Goal: Answer question/provide support: Share knowledge or assist other users

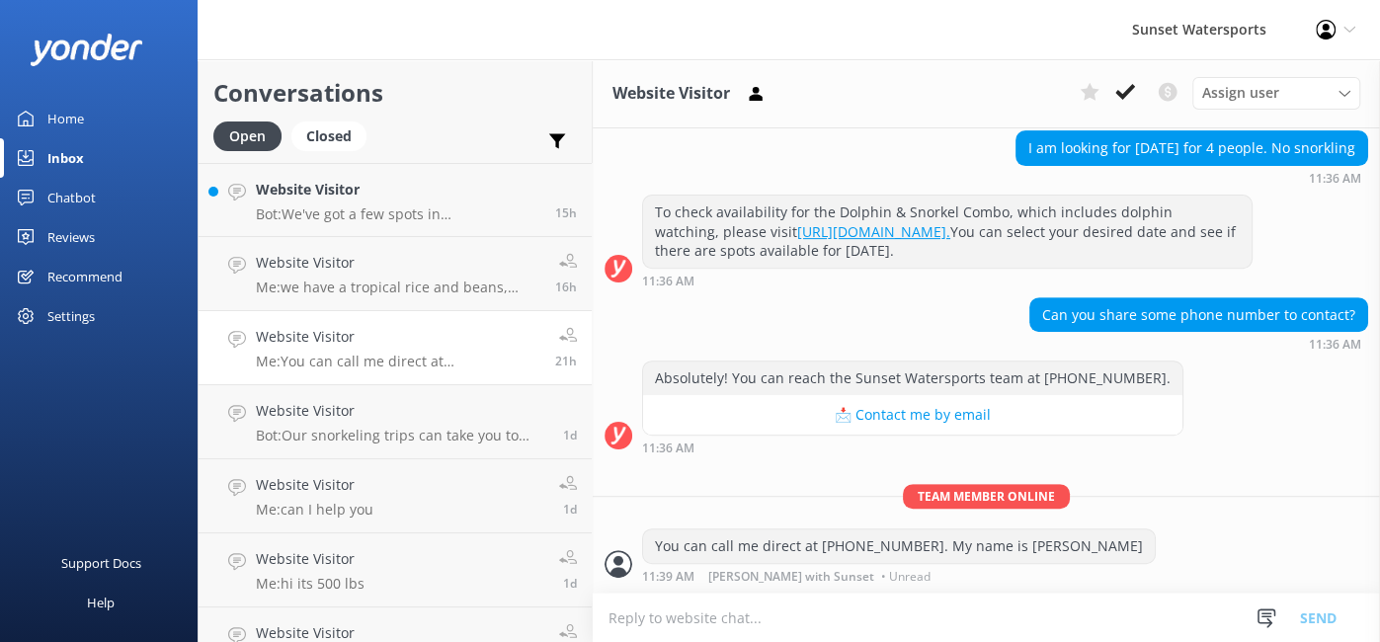
scroll to position [526, 0]
click at [348, 213] on p "Bot: We've got a few spots in [GEOGRAPHIC_DATA]! Our main check-in is at [STREE…" at bounding box center [398, 214] width 284 height 18
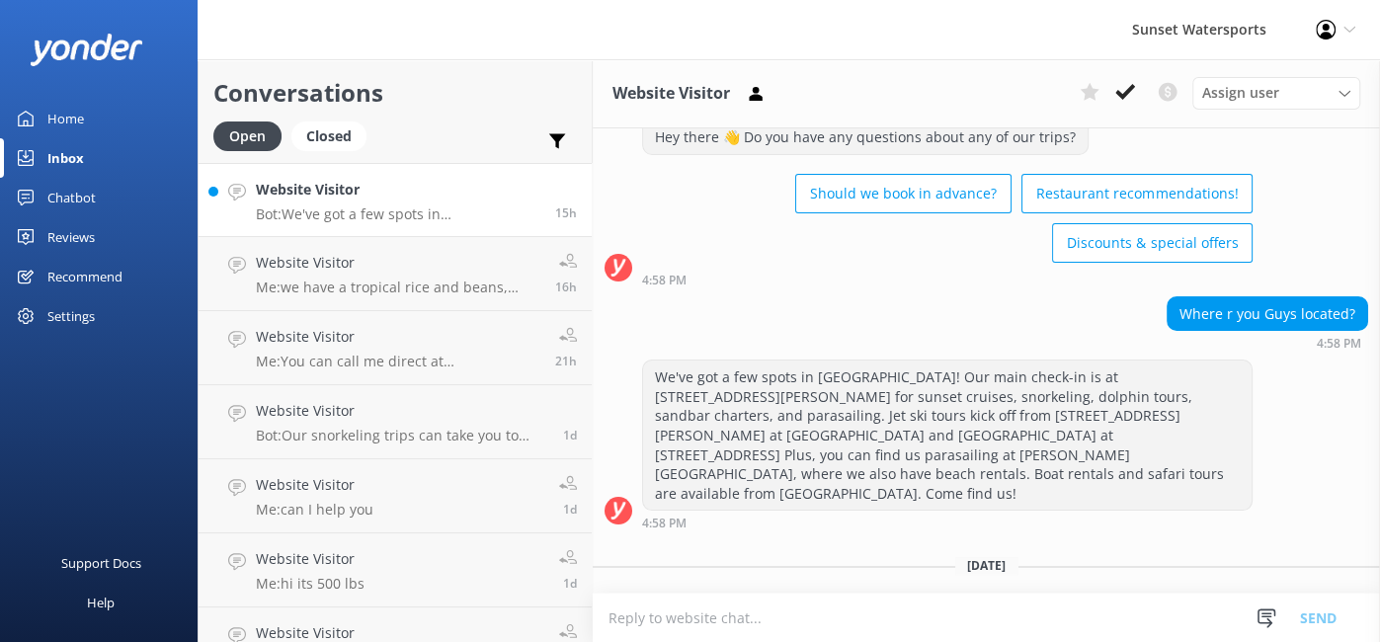
scroll to position [60, 0]
